Goal: Navigation & Orientation: Find specific page/section

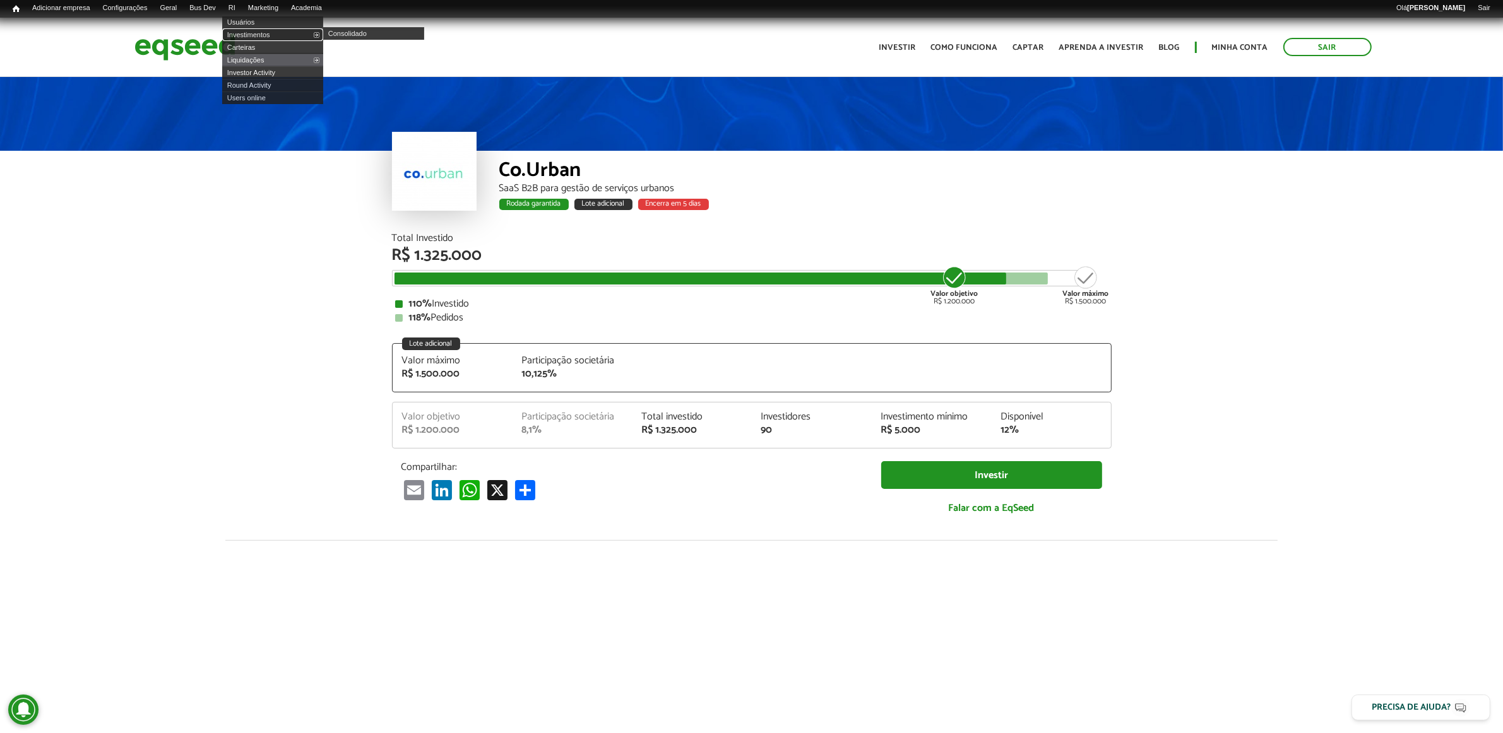
click at [259, 30] on link "Investimentos" at bounding box center [272, 34] width 101 height 13
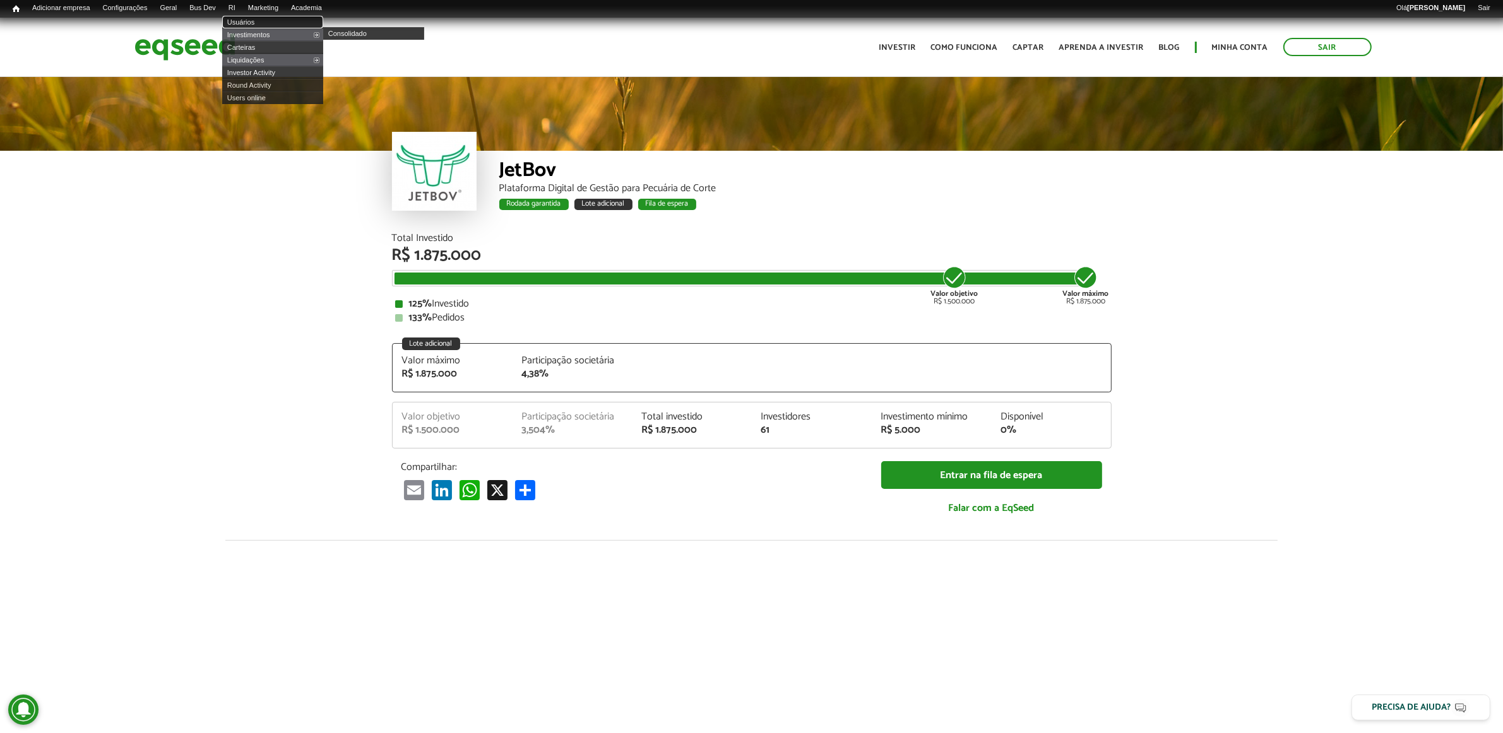
click at [276, 27] on link "Usuários" at bounding box center [272, 22] width 101 height 13
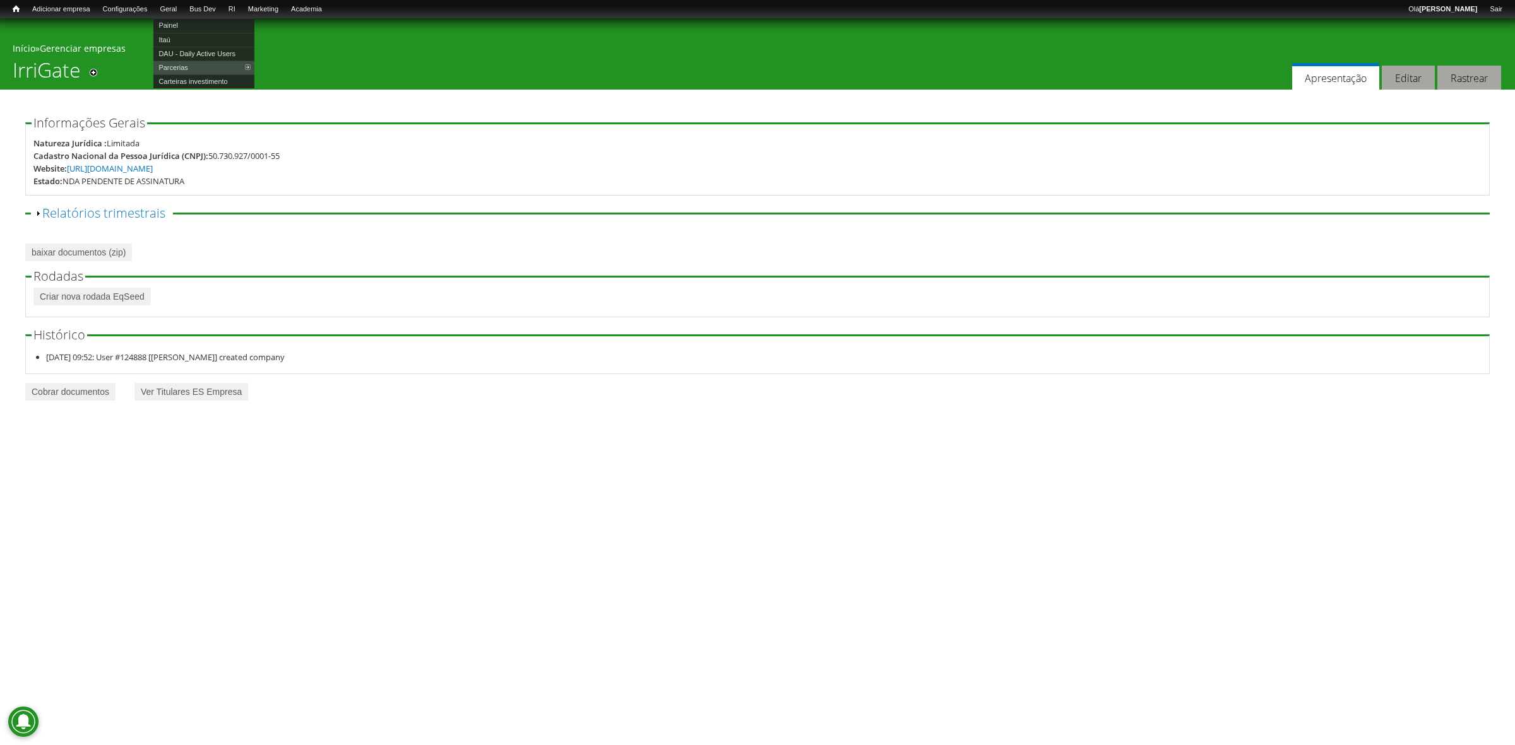
click at [183, 17] on li "Geral Painel Itaú DAU - Daily Active Users Parcerias Atualizar base assessores …" at bounding box center [168, 10] width 30 height 15
click at [185, 20] on link "Painel" at bounding box center [203, 25] width 101 height 14
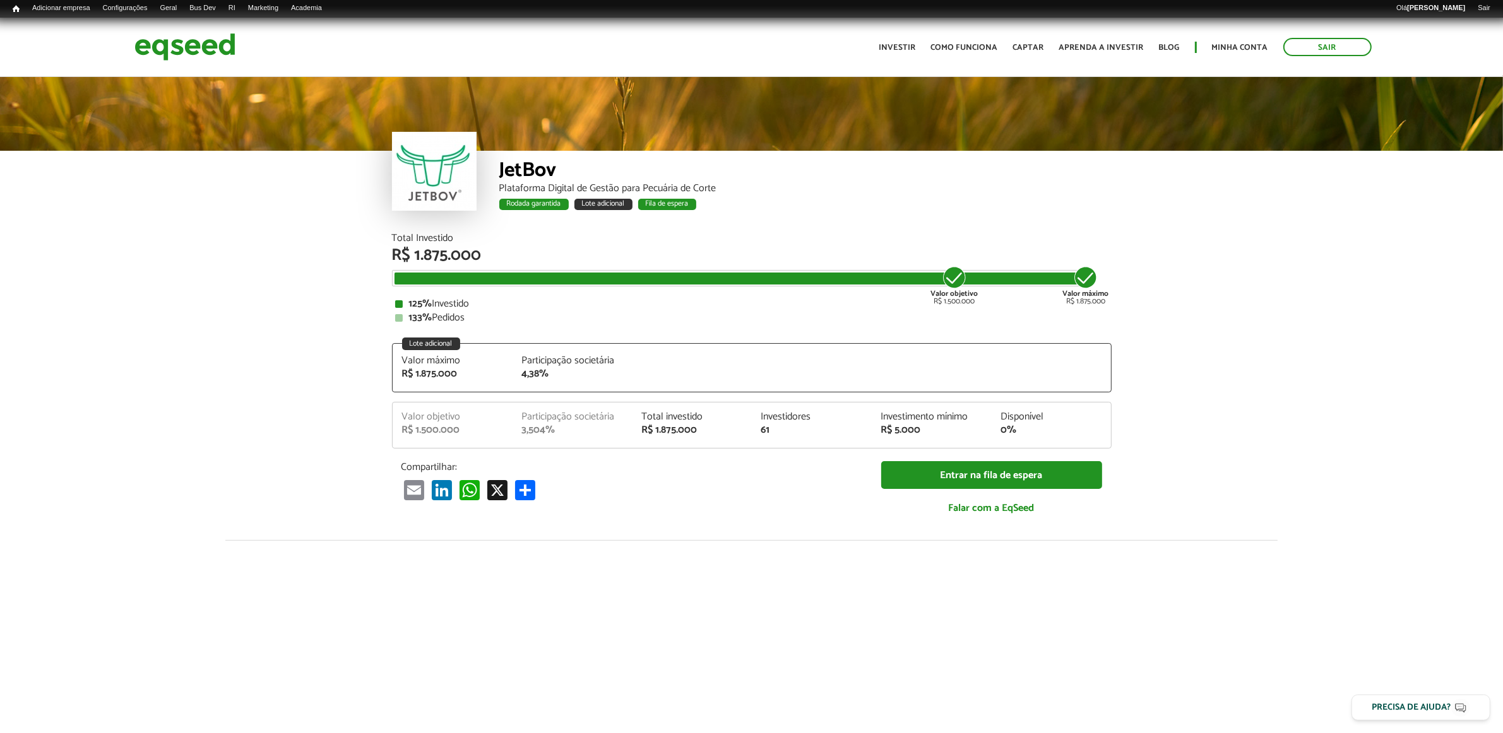
scroll to position [1585, 0]
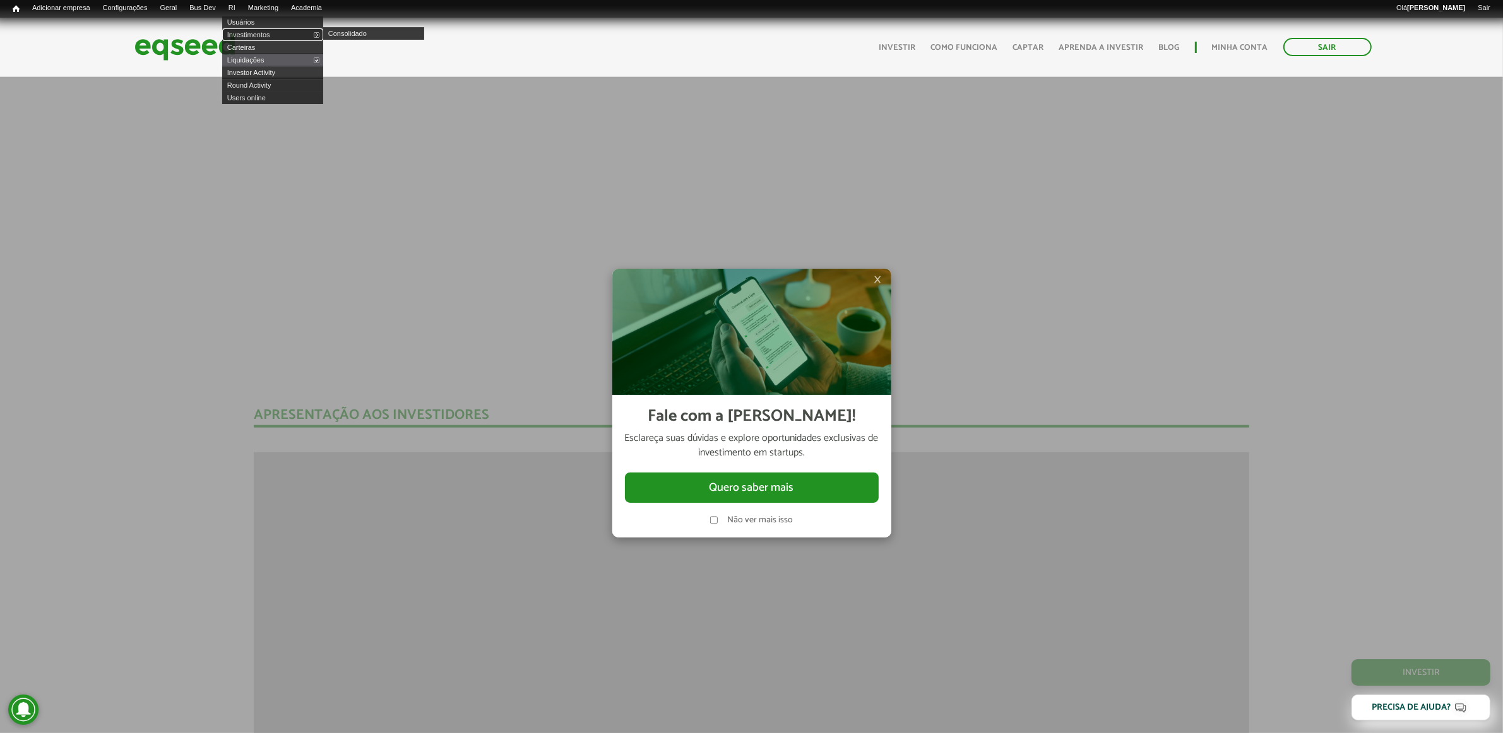
click at [265, 30] on link "Investimentos" at bounding box center [272, 34] width 101 height 13
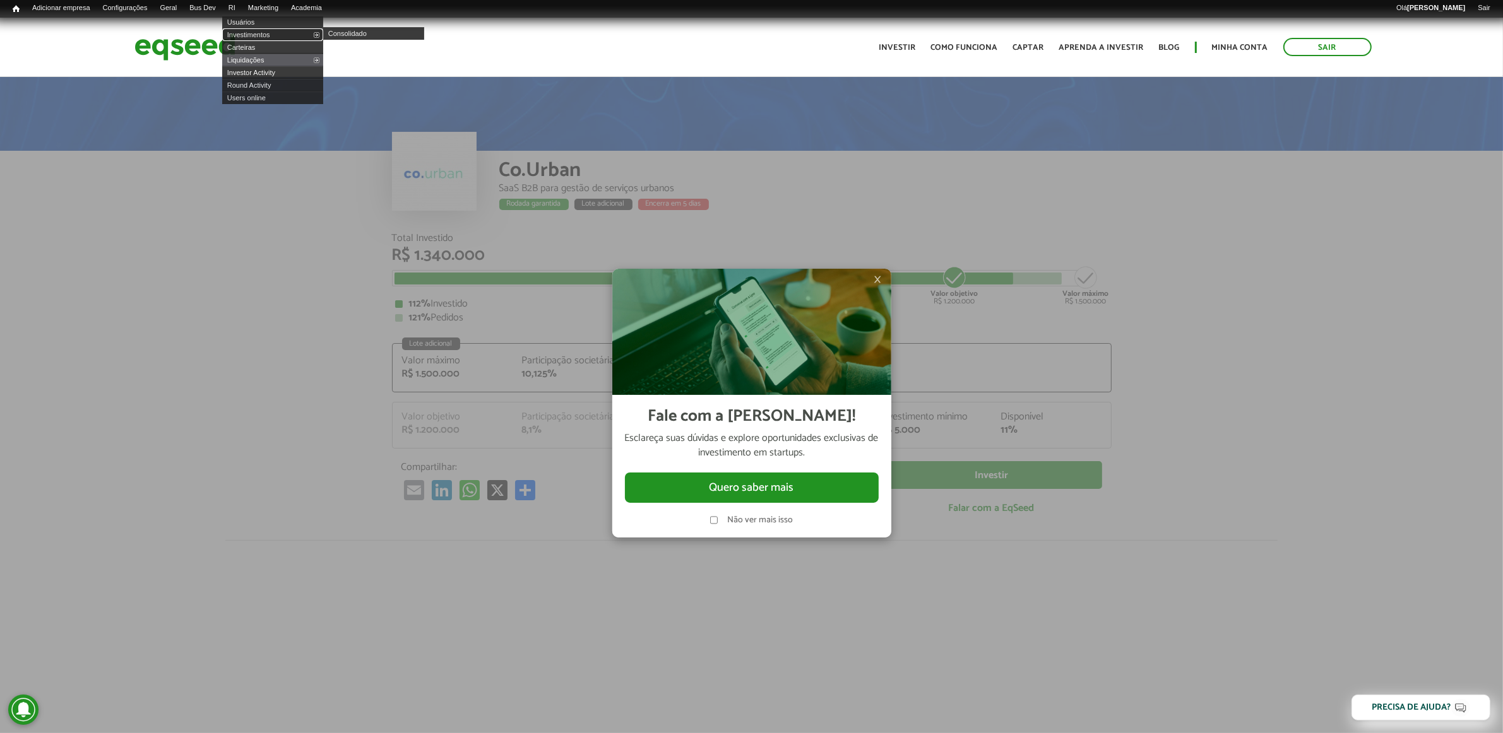
click at [267, 35] on link "Investimentos" at bounding box center [272, 34] width 101 height 13
